Goal: Book appointment/travel/reservation

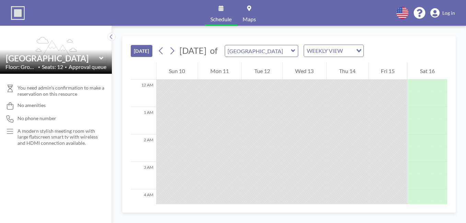
scroll to position [330, 0]
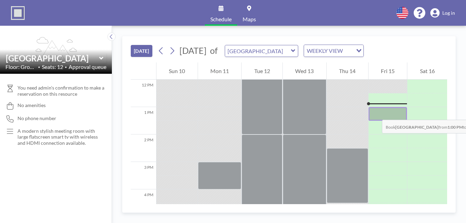
click at [375, 113] on div at bounding box center [388, 114] width 39 height 14
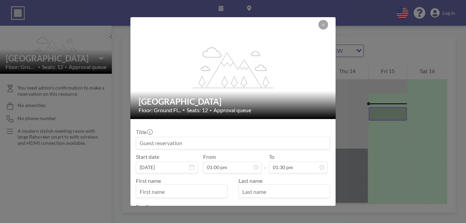
click at [184, 185] on div at bounding box center [182, 191] width 92 height 14
click at [158, 183] on label "First name" at bounding box center [148, 181] width 25 height 7
click at [157, 195] on input "text" at bounding box center [181, 192] width 91 height 12
type input "[PERSON_NAME]"
click at [278, 191] on input "text" at bounding box center [284, 192] width 91 height 12
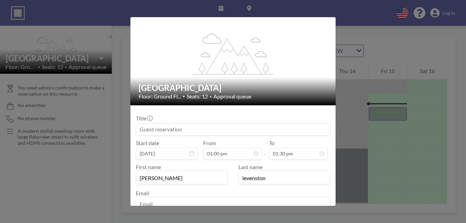
scroll to position [56, 0]
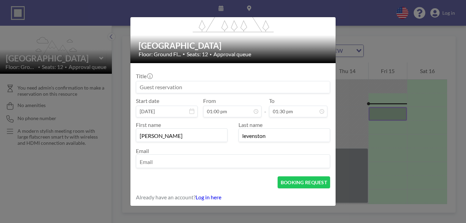
type input "levenston"
click at [144, 163] on input "email" at bounding box center [233, 162] width 194 height 12
type input "[PERSON_NAME][EMAIL_ADDRESS][PERSON_NAME][DOMAIN_NAME]"
type input "Meeting room required for an hour"
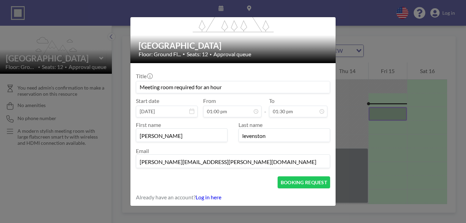
click at [244, 173] on form "Title Meeting room required for an hour Start date [DATE] From 01:00 pm - To 01…" at bounding box center [233, 134] width 205 height 143
